Goal: Transaction & Acquisition: Purchase product/service

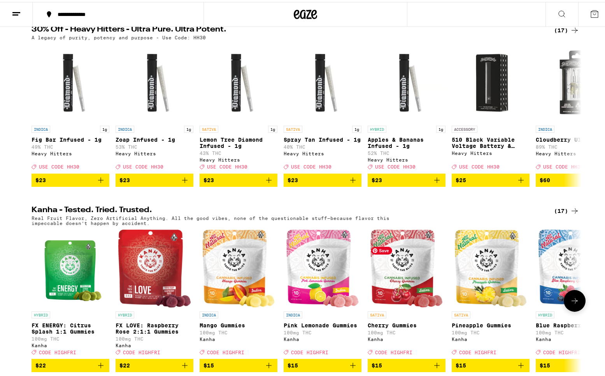
scroll to position [247, 0]
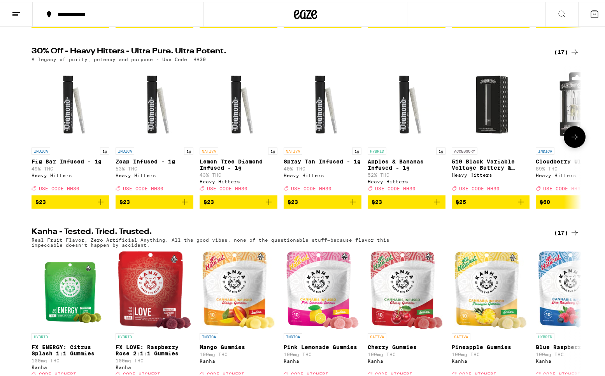
click at [570, 140] on icon at bounding box center [574, 134] width 9 height 9
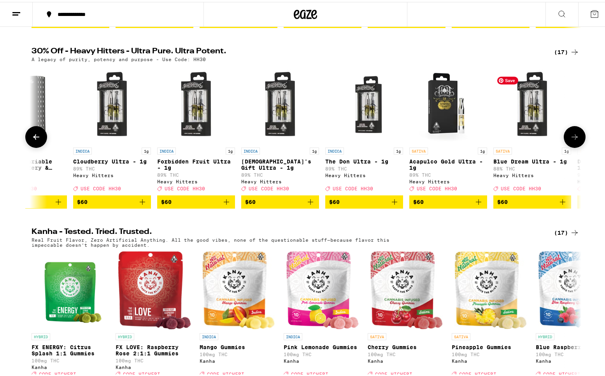
scroll to position [0, 463]
click at [448, 123] on img "Open page for Acapulco Gold Ultra - 1g from Heavy Hitters" at bounding box center [448, 103] width 78 height 78
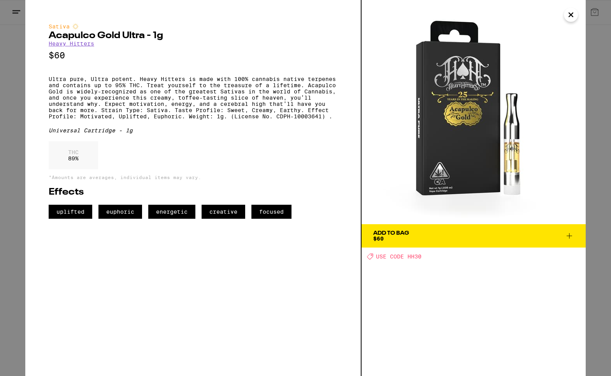
click at [20, 103] on div "Sativa Acapulco Gold Ultra - 1g Heavy Hitters $60 Ultra pure, Ultra potent. Hea…" at bounding box center [305, 188] width 611 height 376
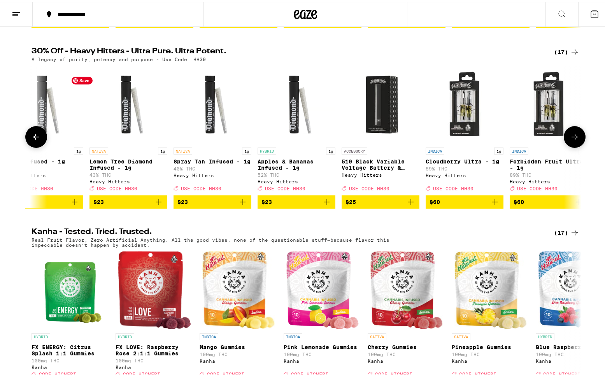
scroll to position [0, 108]
